Goal: Transaction & Acquisition: Purchase product/service

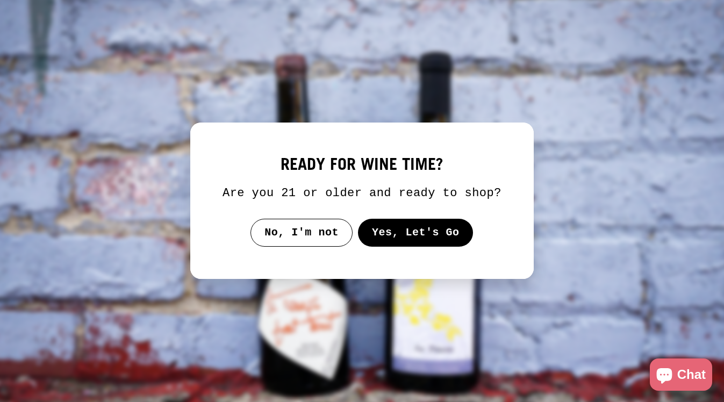
click at [400, 229] on button "Yes, Let's Go" at bounding box center [416, 233] width 116 height 28
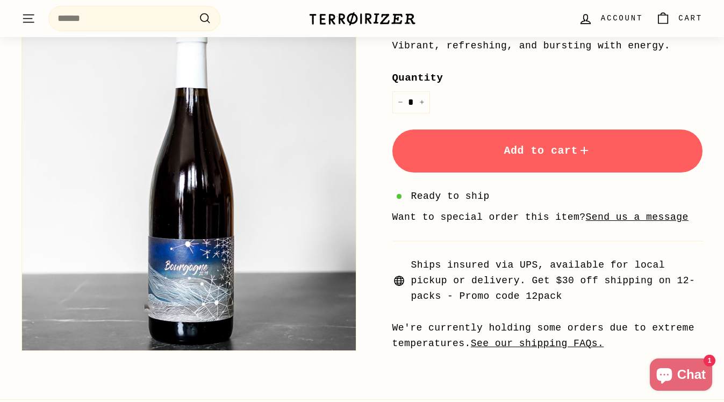
scroll to position [368, 0]
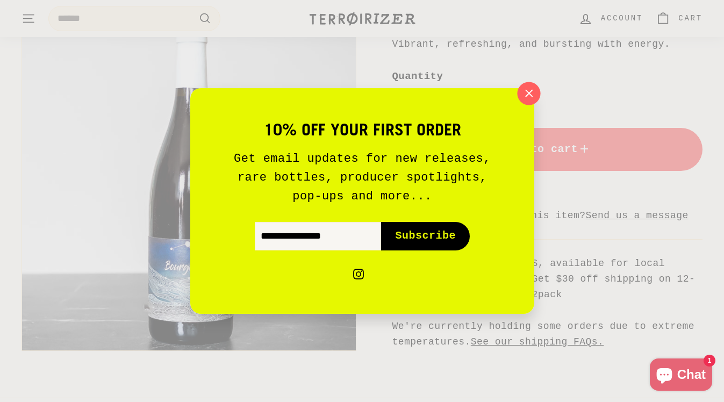
click at [531, 95] on icon "button" at bounding box center [528, 93] width 7 height 7
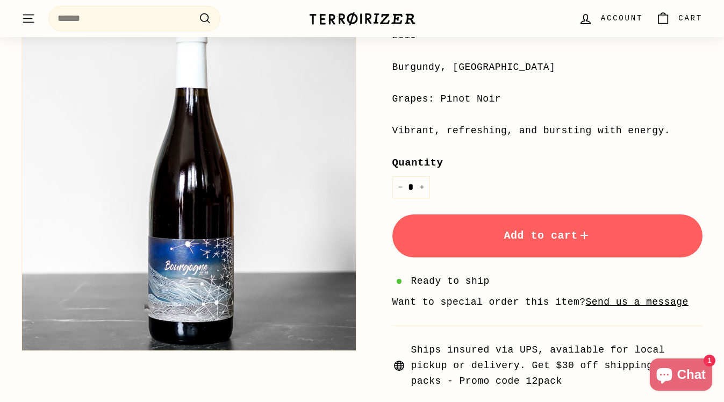
scroll to position [0, 0]
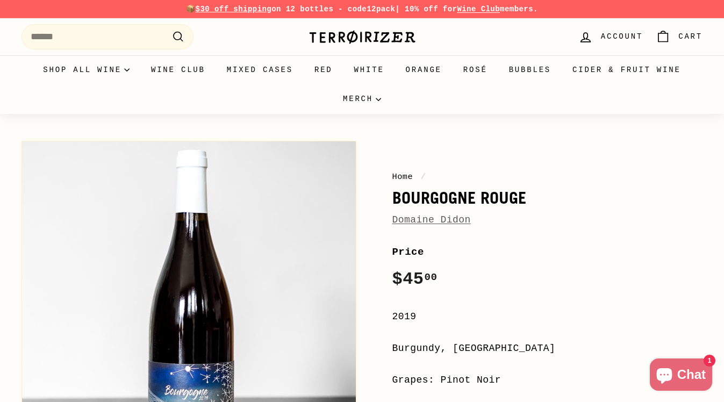
click at [358, 38] on img at bounding box center [361, 37] width 107 height 15
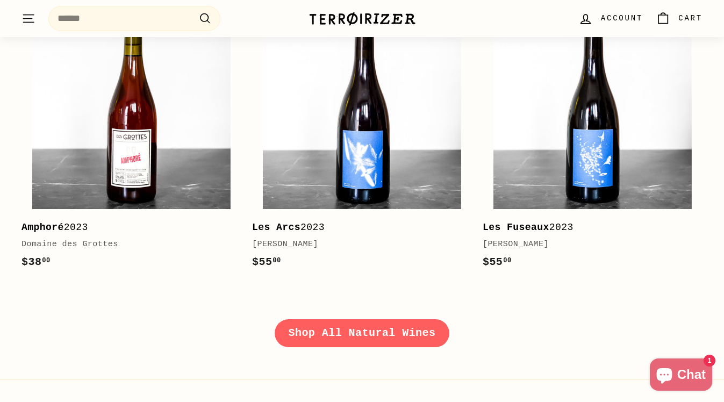
scroll to position [1436, 0]
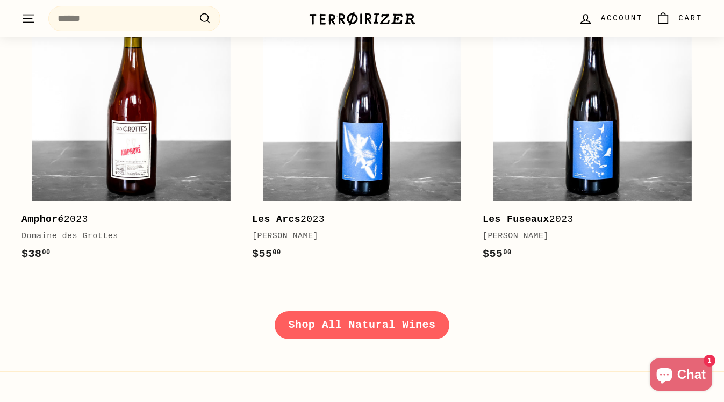
click at [365, 320] on link "Shop All Natural Wines" at bounding box center [362, 325] width 175 height 28
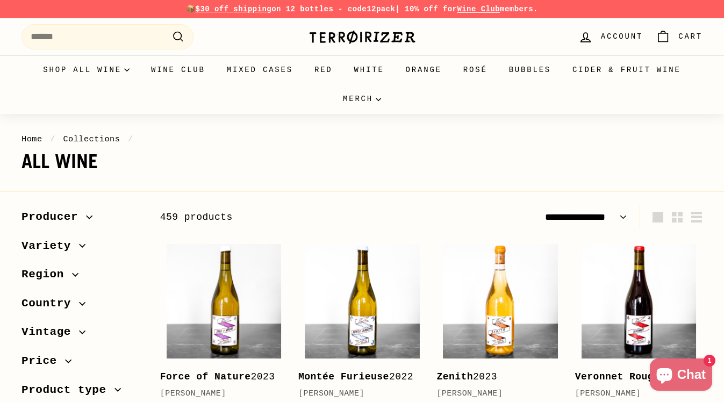
select select "**********"
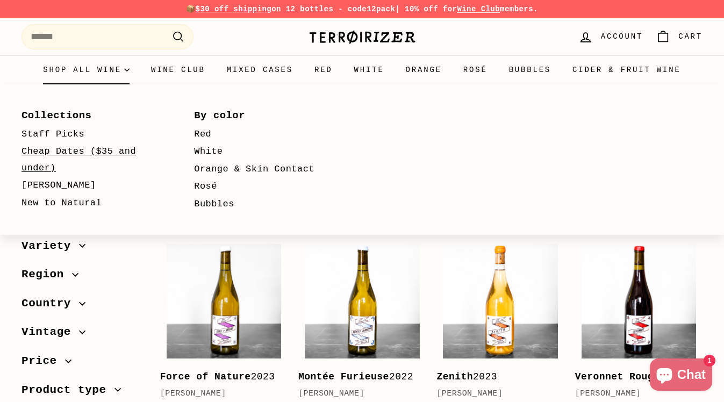
click at [56, 150] on link "Cheap Dates ($35 and under)" at bounding box center [91, 160] width 141 height 34
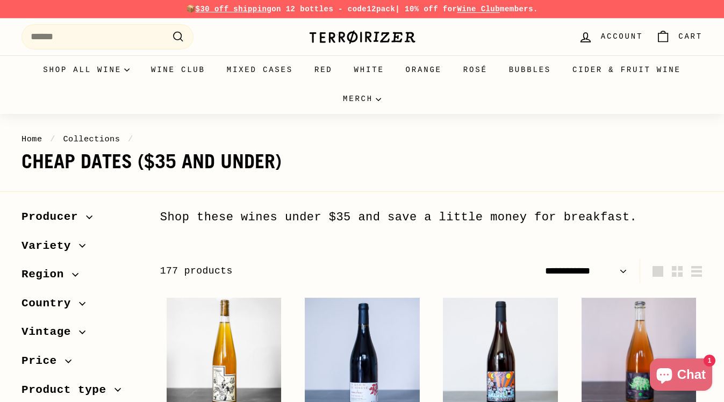
select select "**********"
click at [225, 10] on span "$30 off shipping" at bounding box center [234, 9] width 76 height 9
click at [317, 9] on p "📦 $30 off shipping on 12 bottles - code 12pack | 10% off for Wine Club members." at bounding box center [361, 9] width 681 height 12
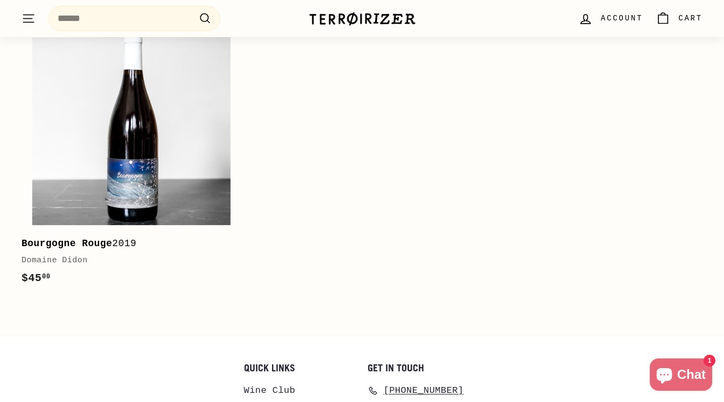
scroll to position [2387, 0]
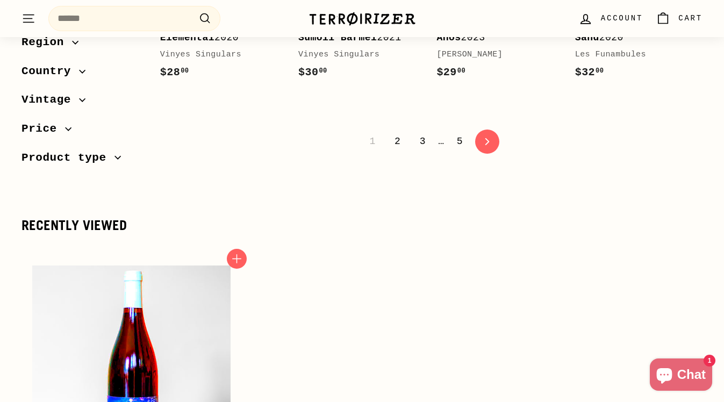
click at [98, 341] on img at bounding box center [131, 364] width 198 height 198
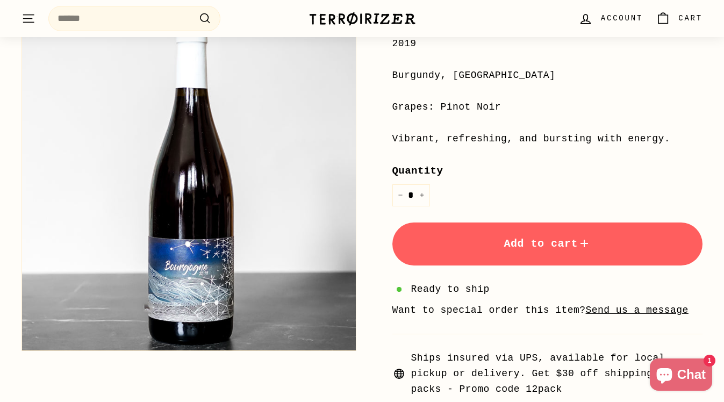
scroll to position [272, 0]
click at [423, 195] on icon "Increase item quantity by one" at bounding box center [421, 195] width 5 height 5
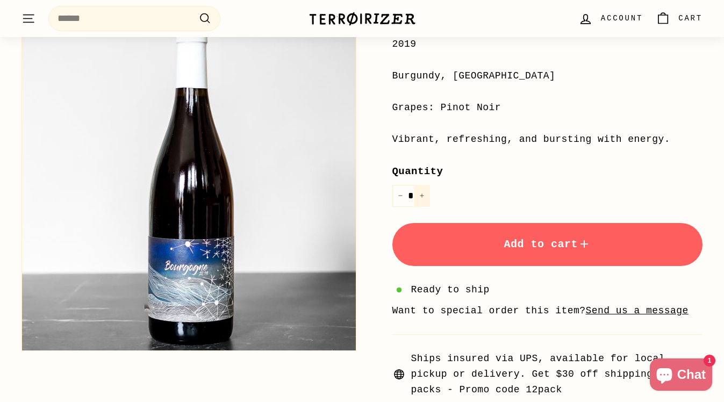
click at [423, 195] on icon "Increase item quantity by one" at bounding box center [421, 195] width 5 height 5
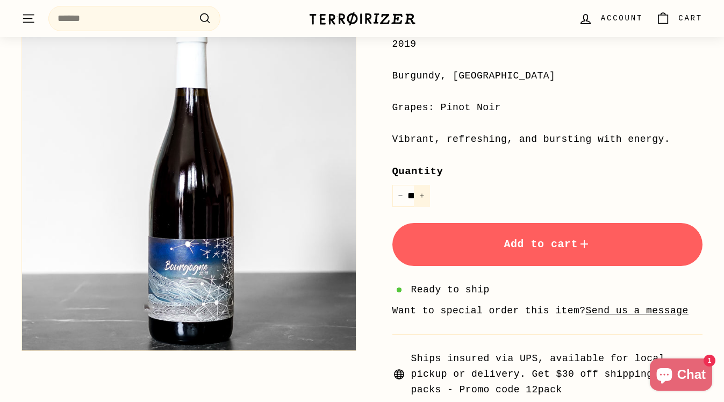
click at [423, 195] on icon "Increase item quantity by one" at bounding box center [421, 195] width 5 height 5
type input "**"
click at [502, 255] on button "Add to cart" at bounding box center [547, 244] width 311 height 43
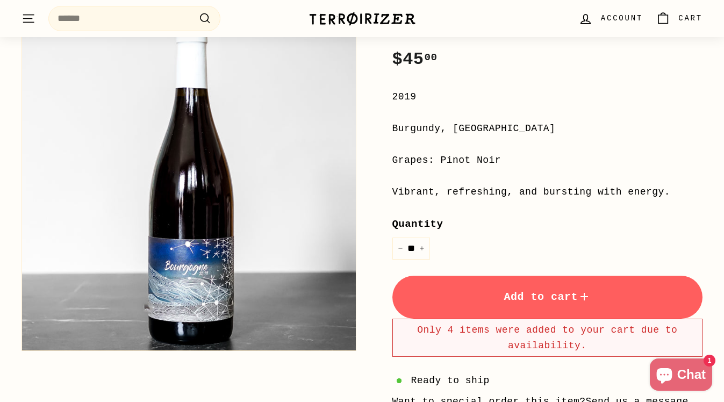
scroll to position [0, 0]
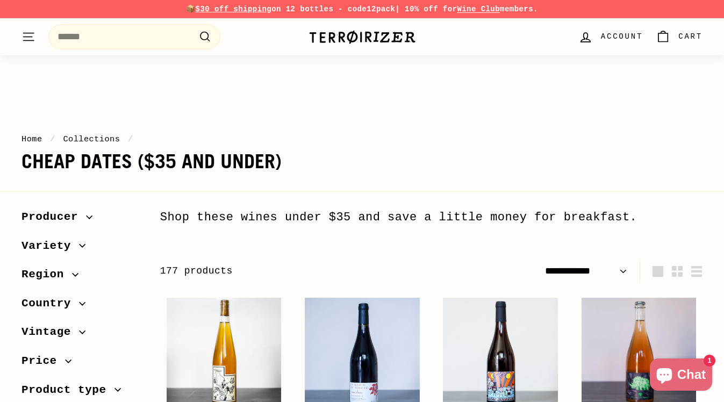
select select "**********"
